Goal: Task Accomplishment & Management: Use online tool/utility

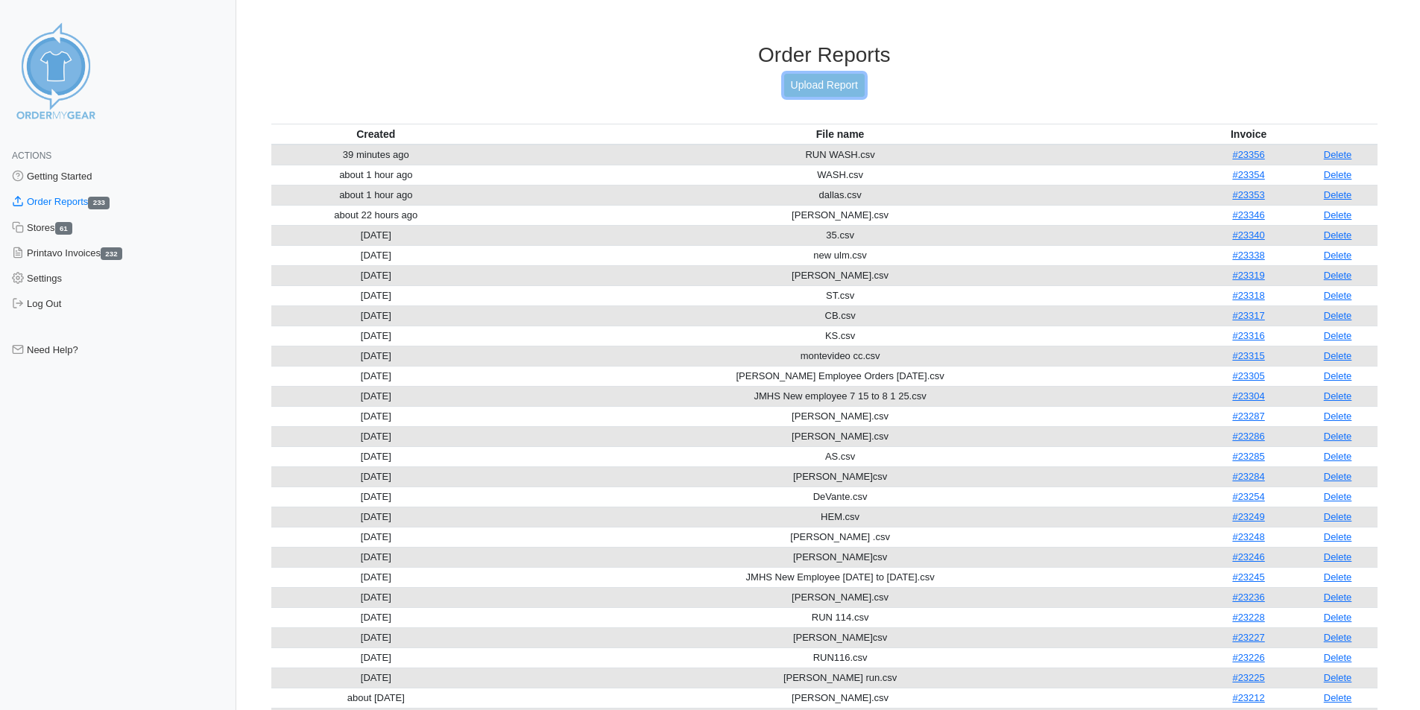
click at [827, 85] on link "Upload Report" at bounding box center [824, 85] width 80 height 23
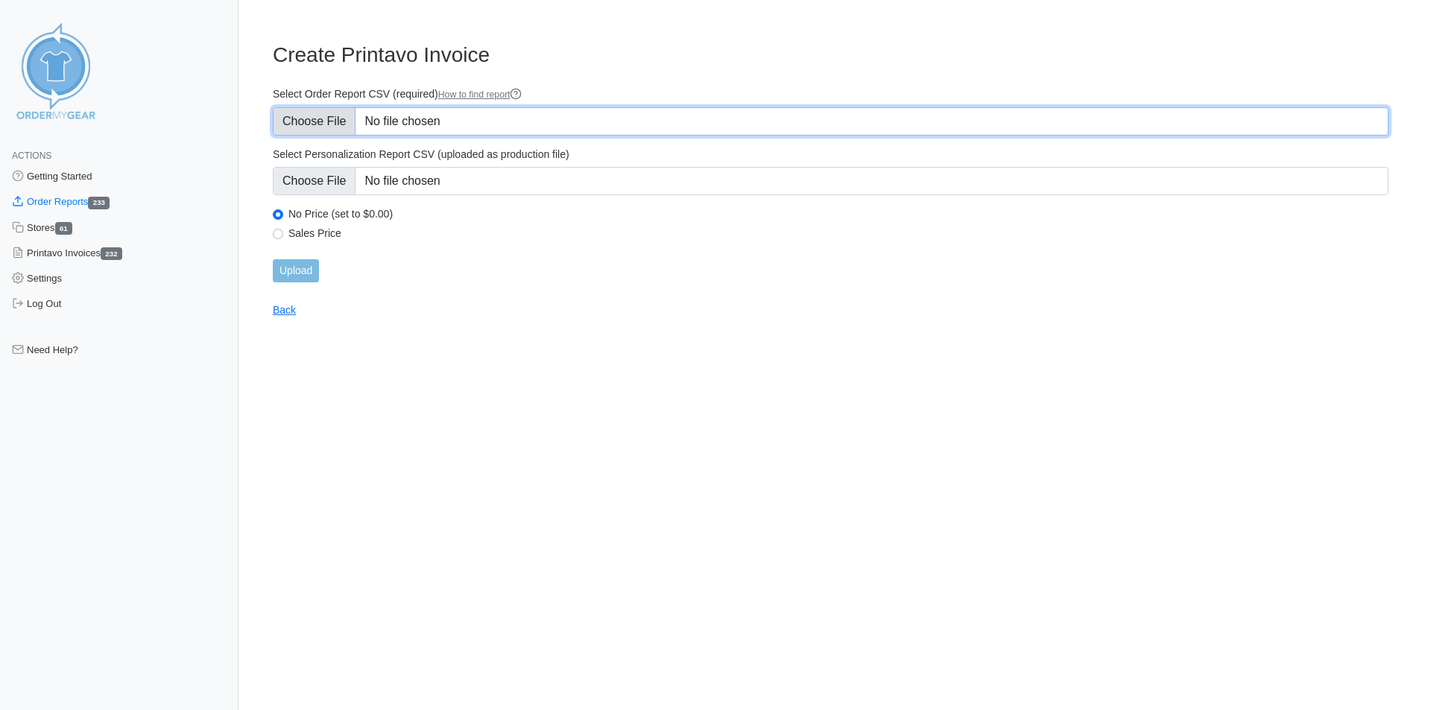
click at [458, 118] on input "Select Order Report CSV (required) How to find report" at bounding box center [831, 121] width 1116 height 28
type input "C:\fakepath\SHAUN.csv"
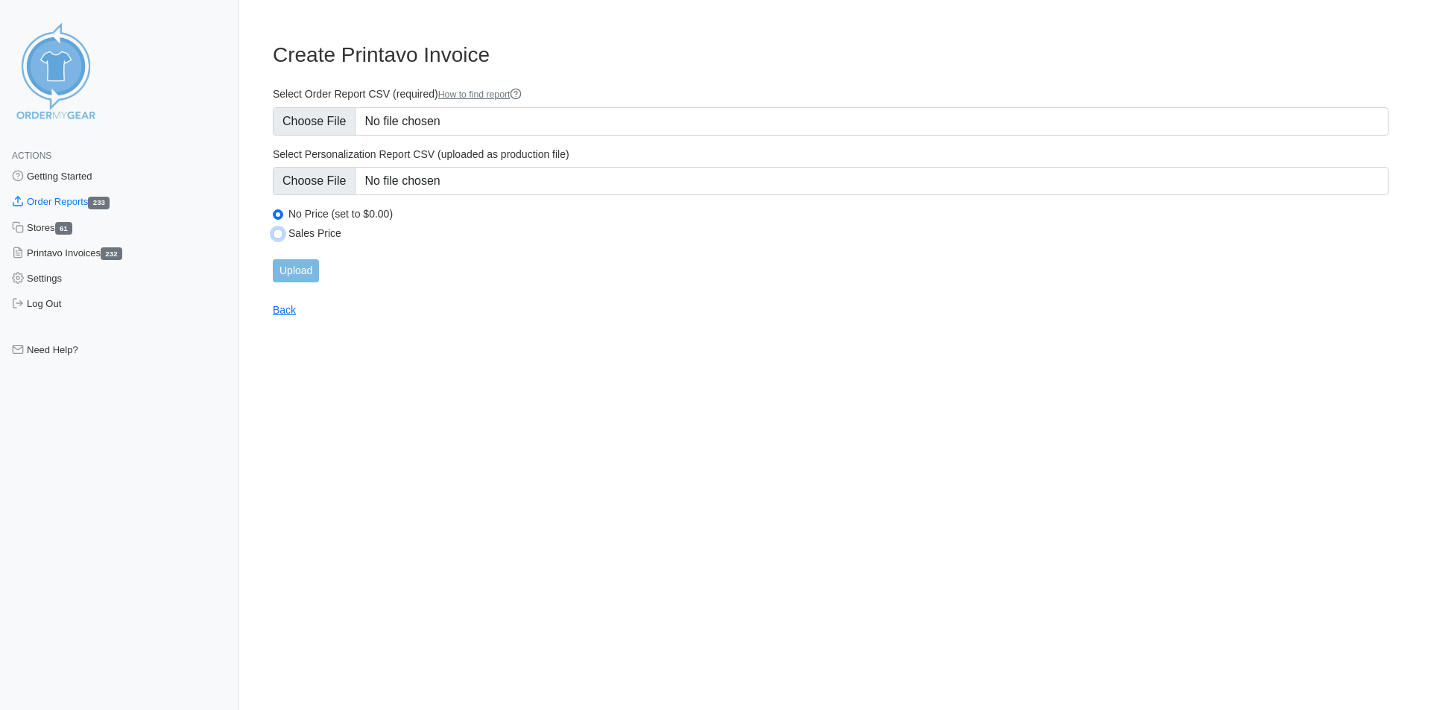
click at [277, 235] on input "Sales Price" at bounding box center [278, 234] width 10 height 10
radio input "true"
click at [300, 267] on input "Upload" at bounding box center [296, 270] width 46 height 23
